Goal: Navigation & Orientation: Go to known website

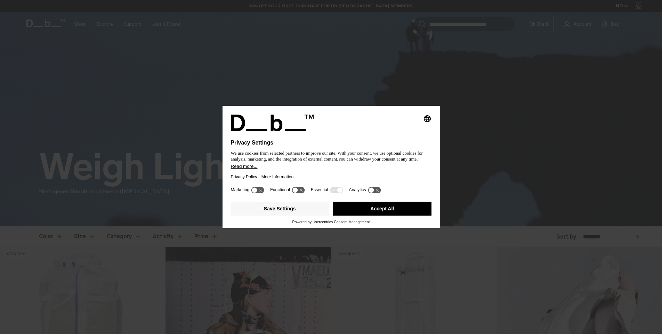
click at [368, 212] on button "Accept All" at bounding box center [382, 208] width 98 height 14
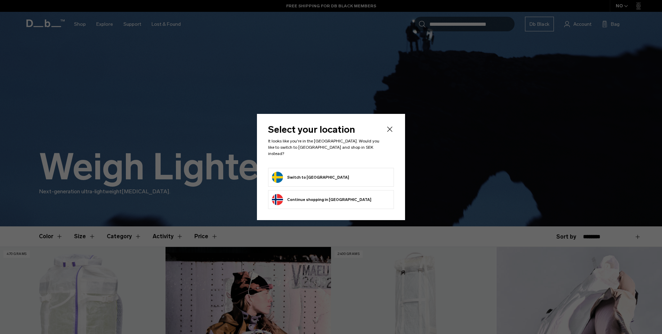
click at [329, 168] on li "Switch to [GEOGRAPHIC_DATA]" at bounding box center [331, 177] width 126 height 19
click at [303, 175] on button "Switch to [GEOGRAPHIC_DATA]" at bounding box center [310, 176] width 77 height 11
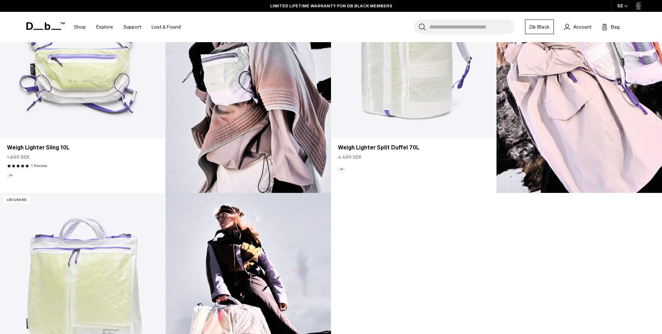
scroll to position [534, 0]
